Goal: Find specific page/section: Find specific page/section

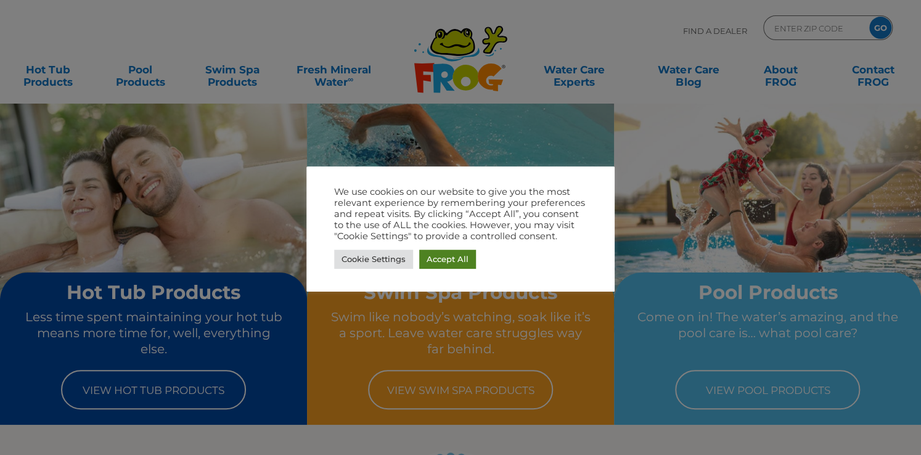
click at [446, 253] on link "Accept All" at bounding box center [447, 259] width 57 height 19
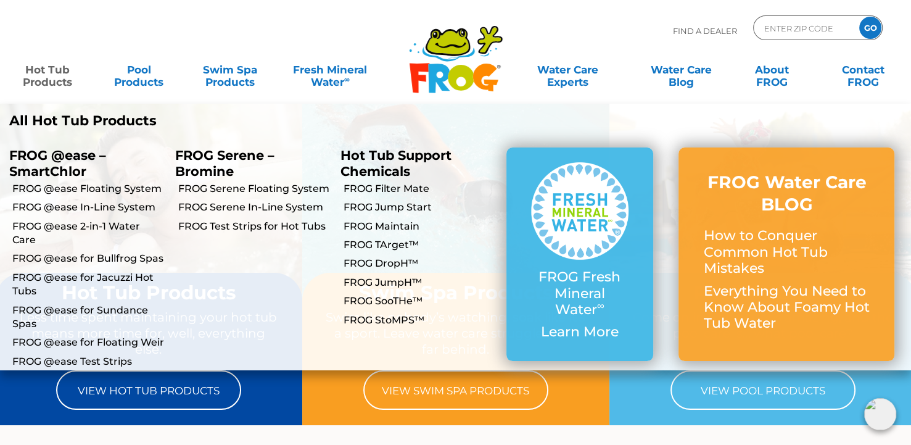
click at [37, 72] on link "Hot Tub Products" at bounding box center [47, 69] width 71 height 25
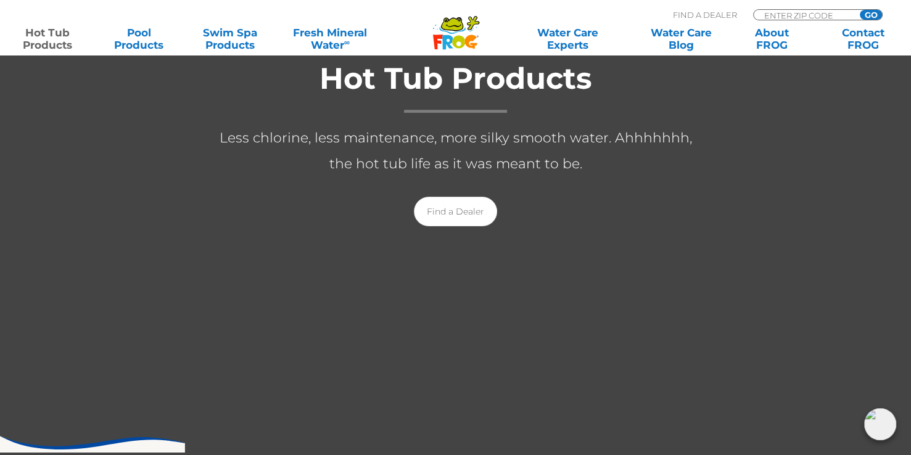
scroll to position [247, 0]
click at [452, 210] on link "Find a Dealer" at bounding box center [455, 212] width 83 height 30
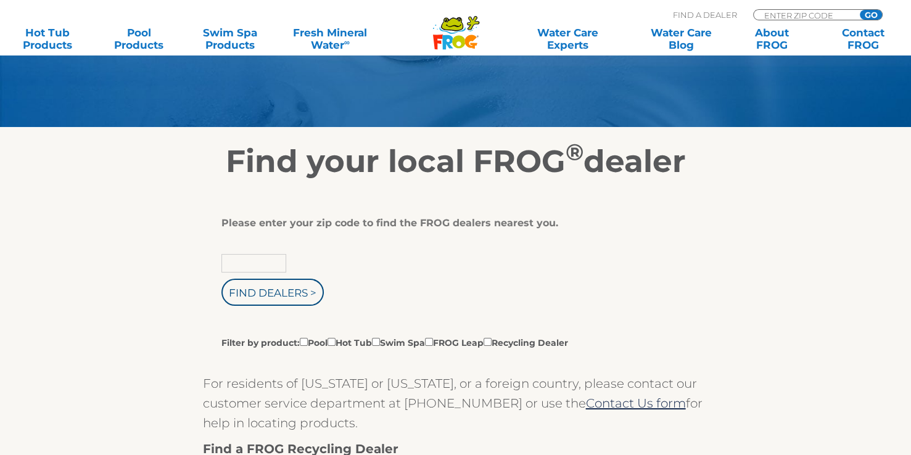
click at [262, 262] on input "text" at bounding box center [253, 263] width 65 height 19
type input "28040"
click at [221, 279] on input "Find Dealers >" at bounding box center [272, 292] width 102 height 27
click at [276, 299] on input "Find Dealers >" at bounding box center [272, 292] width 102 height 27
click at [271, 302] on input "Find Dealers >" at bounding box center [272, 292] width 102 height 27
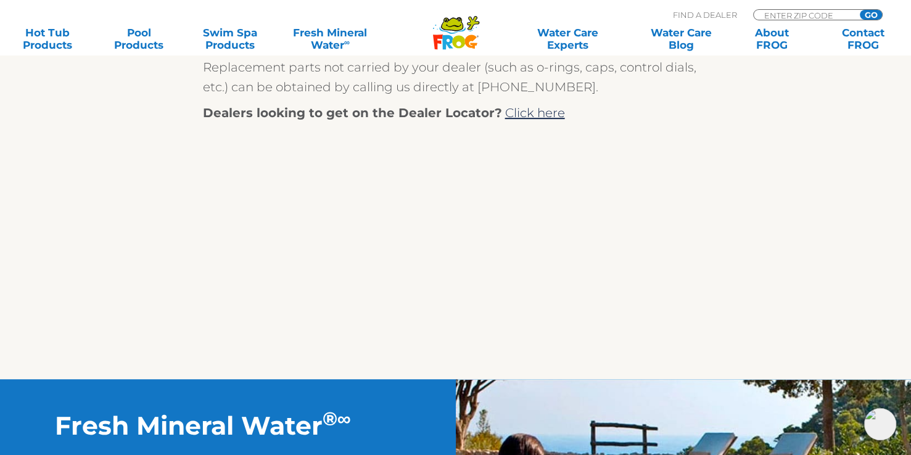
scroll to position [555, 0]
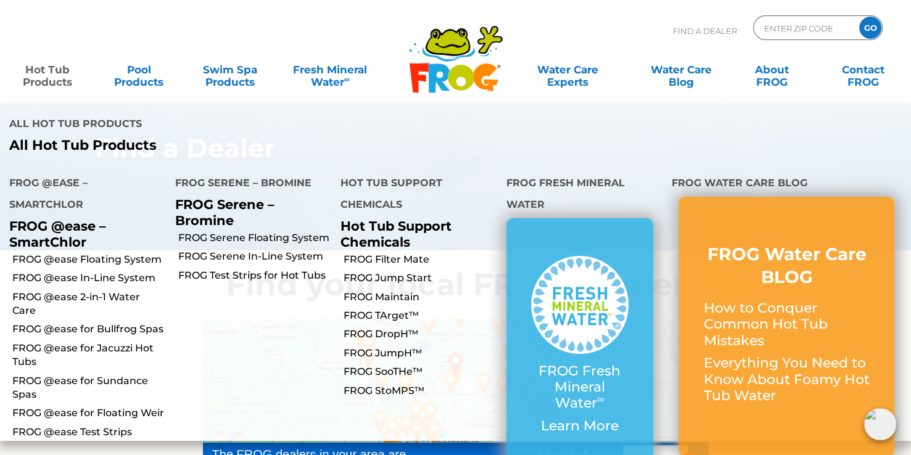
click at [52, 70] on link "Hot Tub Products" at bounding box center [47, 69] width 71 height 25
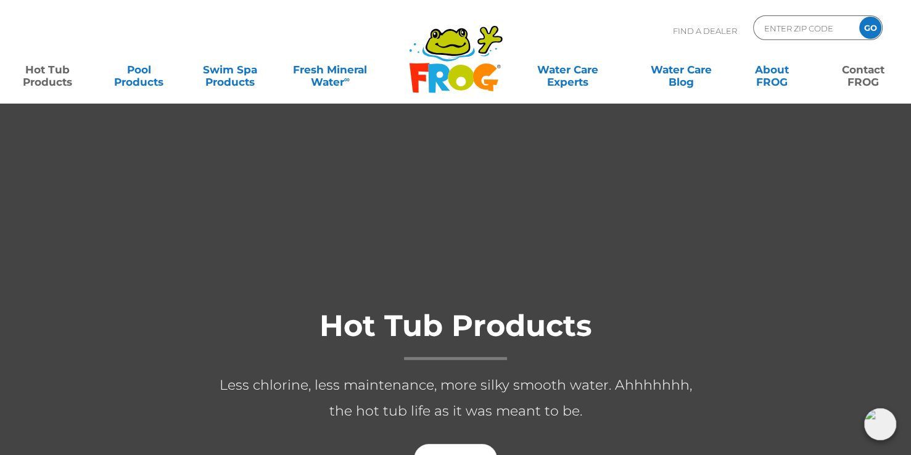
click at [857, 75] on link "Contact FROG" at bounding box center [863, 69] width 71 height 25
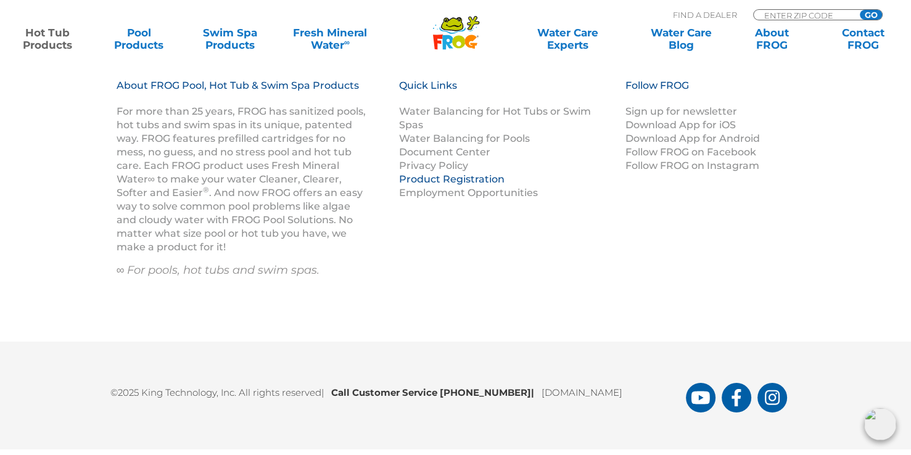
scroll to position [4208, 0]
